Goal: Information Seeking & Learning: Learn about a topic

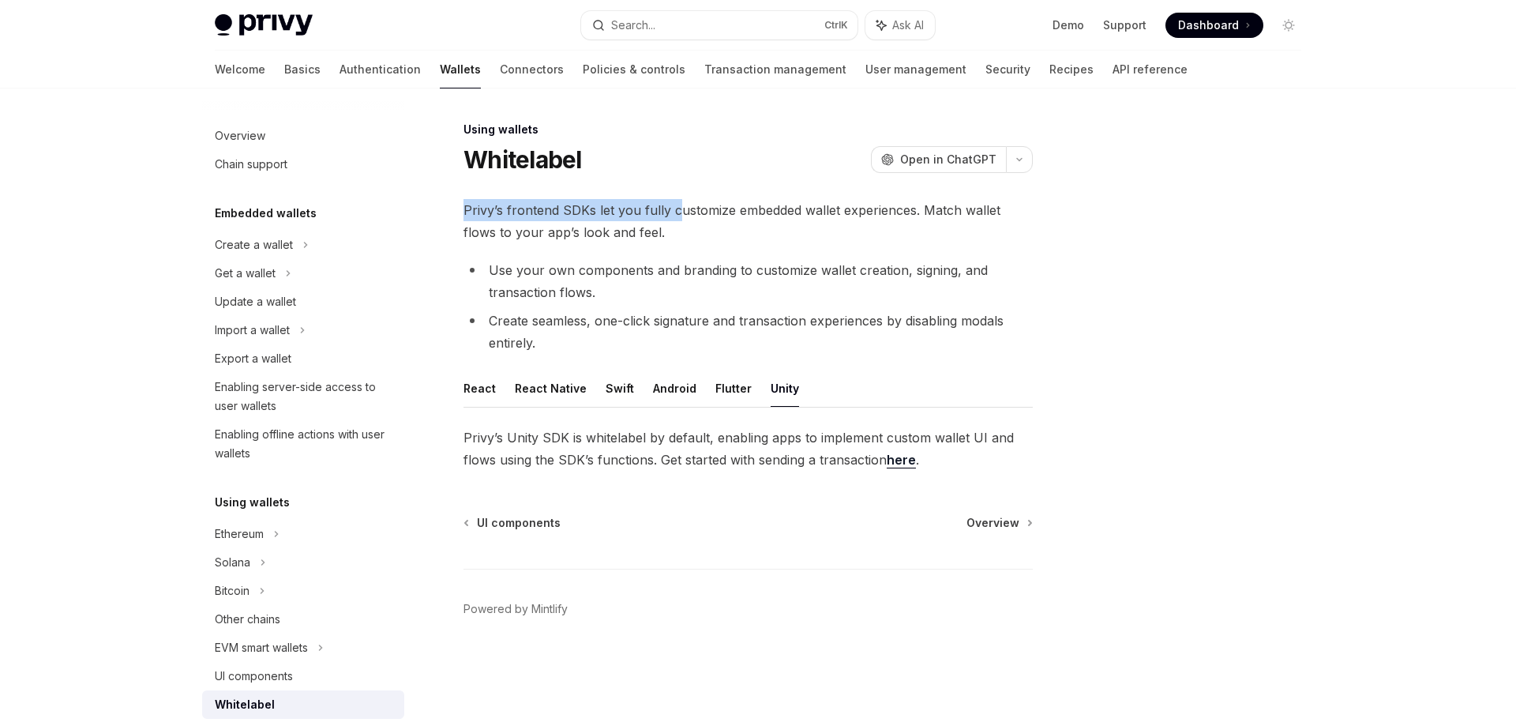
drag, startPoint x: 466, startPoint y: 212, endPoint x: 678, endPoint y: 208, distance: 212.5
click at [678, 208] on span "Privy’s frontend SDKs let you fully customize embedded wallet experiences. Matc…" at bounding box center [748, 221] width 569 height 44
click at [802, 232] on span "Privy’s frontend SDKs let you fully customize embedded wallet experiences. Matc…" at bounding box center [748, 221] width 569 height 44
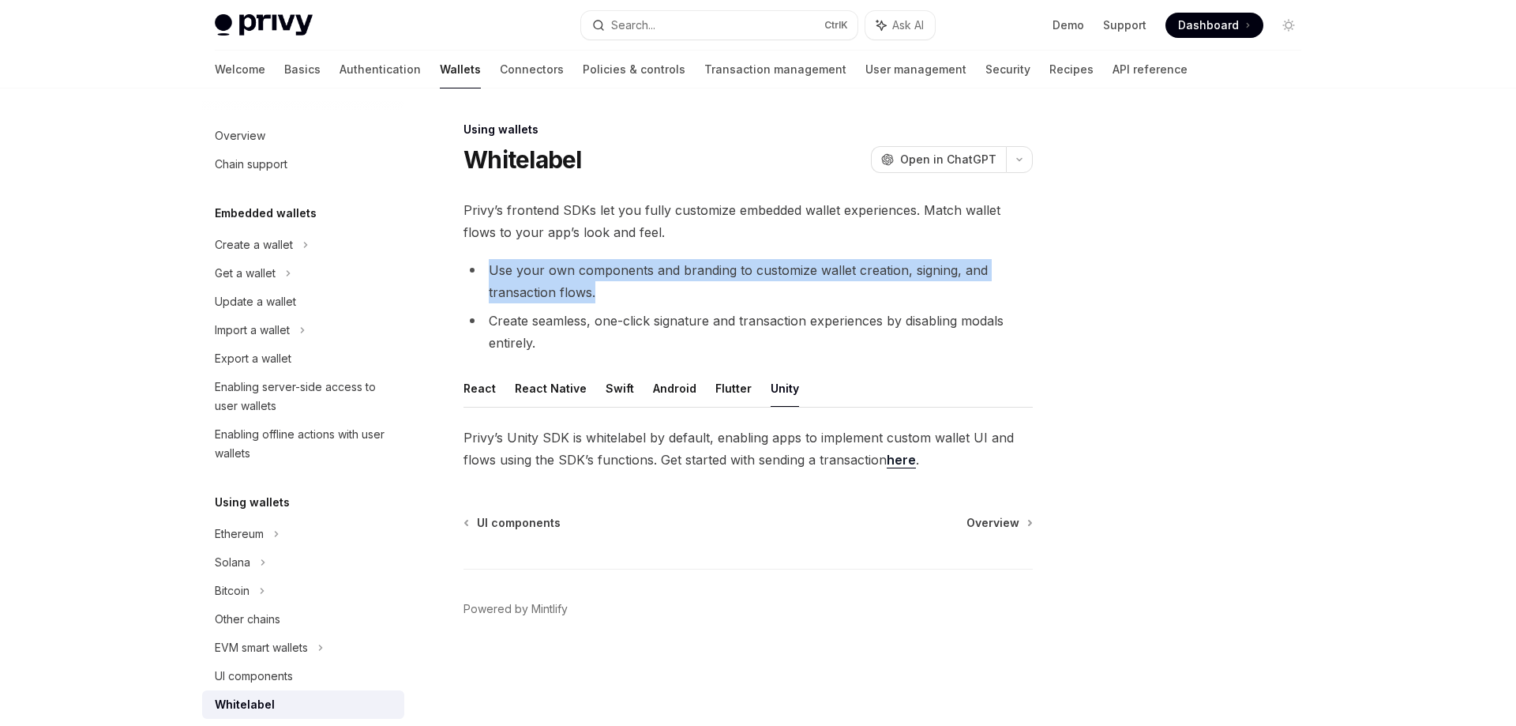
drag, startPoint x: 490, startPoint y: 269, endPoint x: 725, endPoint y: 282, distance: 234.9
click at [725, 282] on li "Use your own components and branding to customize wallet creation, signing, and…" at bounding box center [748, 281] width 569 height 44
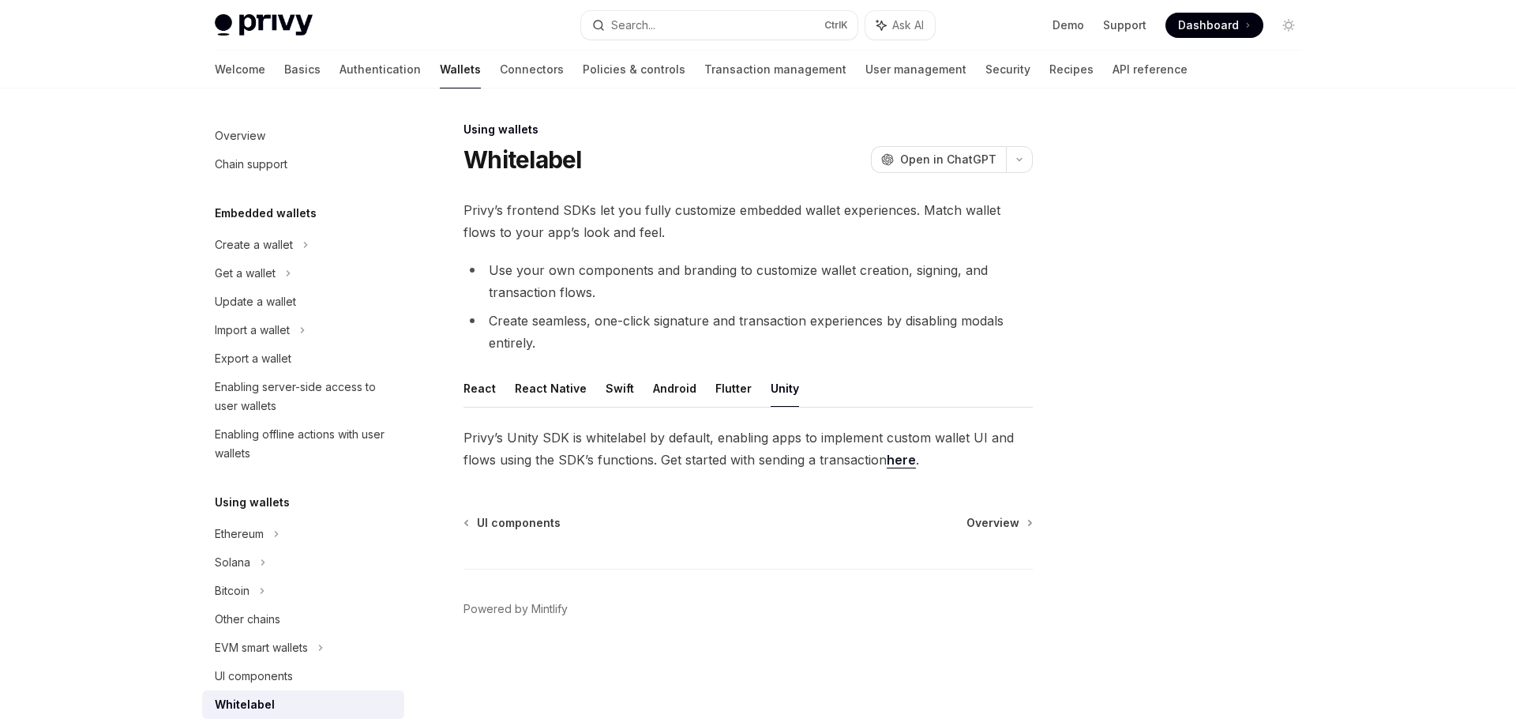
click at [560, 347] on li "Create seamless, one-click signature and transaction experiences by disabling m…" at bounding box center [748, 332] width 569 height 44
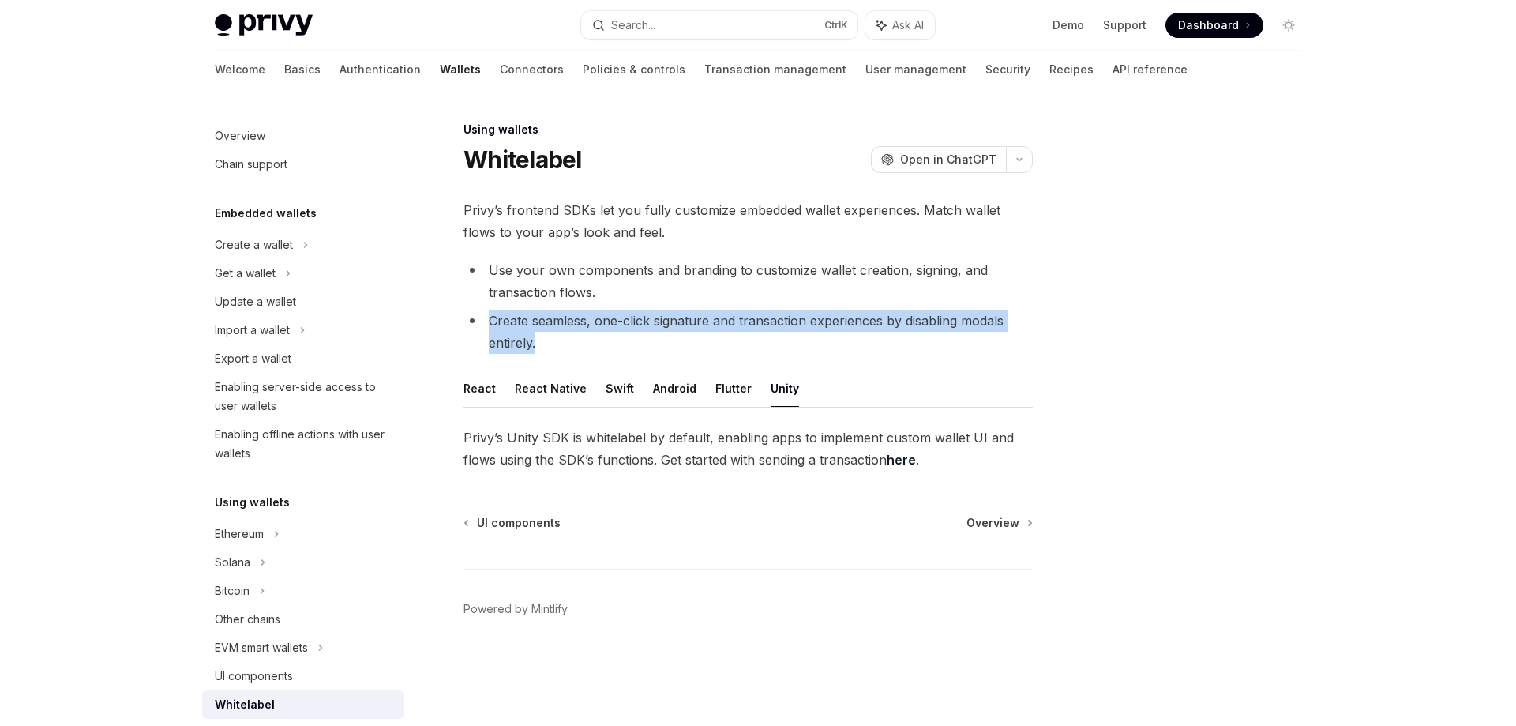
drag, startPoint x: 491, startPoint y: 325, endPoint x: 580, endPoint y: 343, distance: 90.3
click at [580, 343] on li "Create seamless, one-click signature and transaction experiences by disabling m…" at bounding box center [748, 332] width 569 height 44
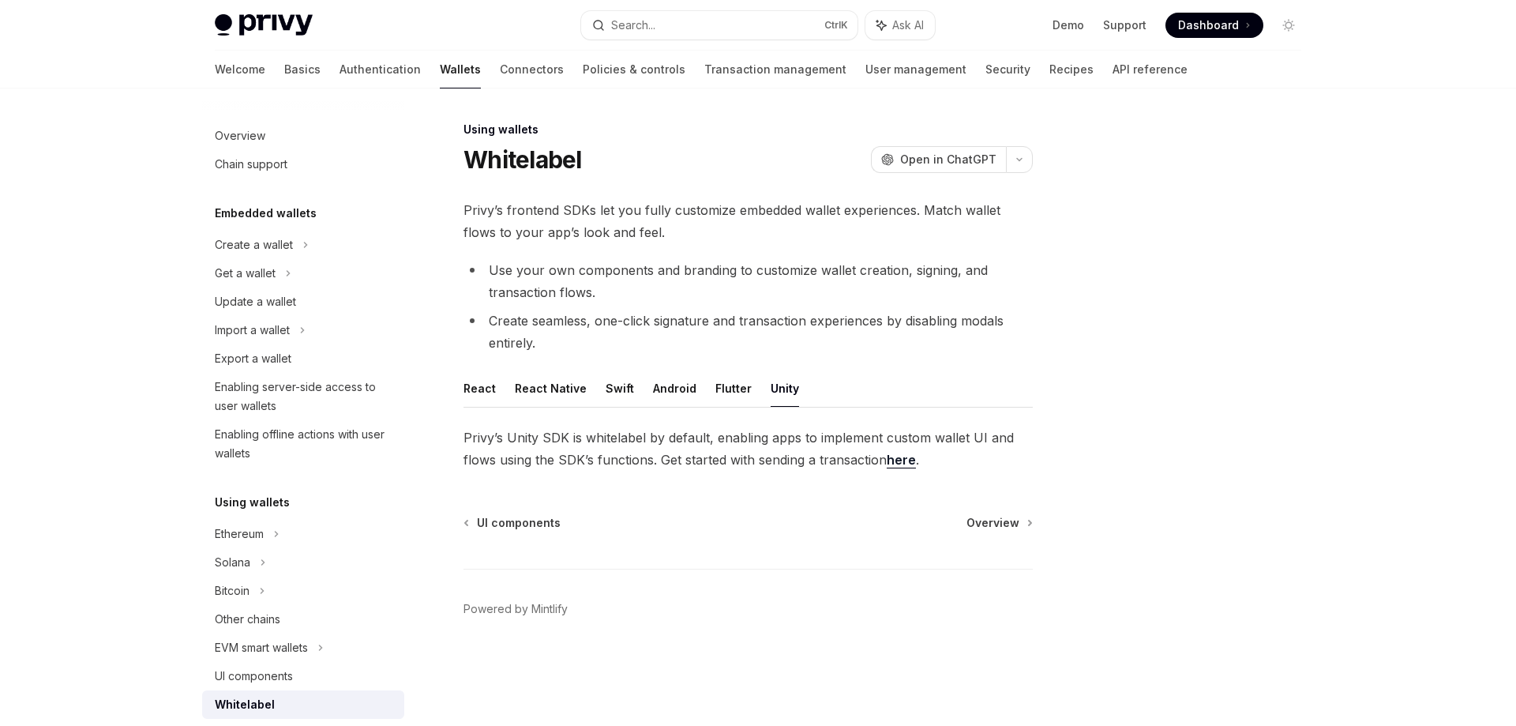
drag, startPoint x: 1193, startPoint y: 351, endPoint x: 1149, endPoint y: 353, distance: 44.2
click at [1193, 351] on div at bounding box center [1194, 423] width 240 height 606
click at [1240, 317] on div at bounding box center [1194, 423] width 240 height 606
